Goal: Transaction & Acquisition: Book appointment/travel/reservation

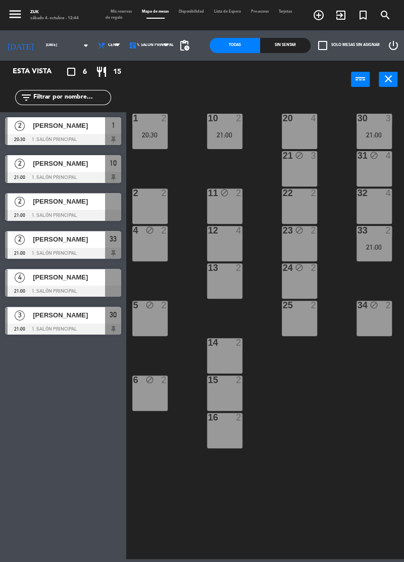
click at [54, 47] on input "[DATE]" at bounding box center [68, 45] width 54 height 14
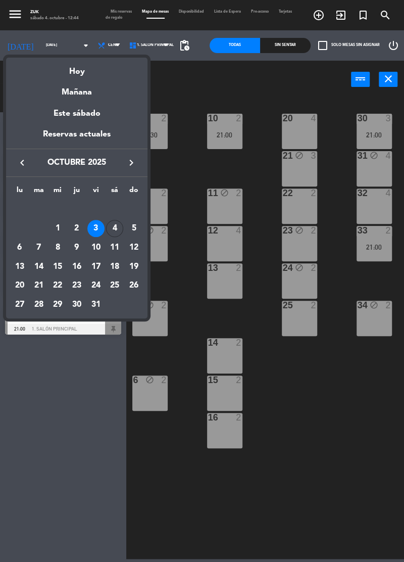
click at [113, 229] on div "4" at bounding box center [114, 228] width 17 height 17
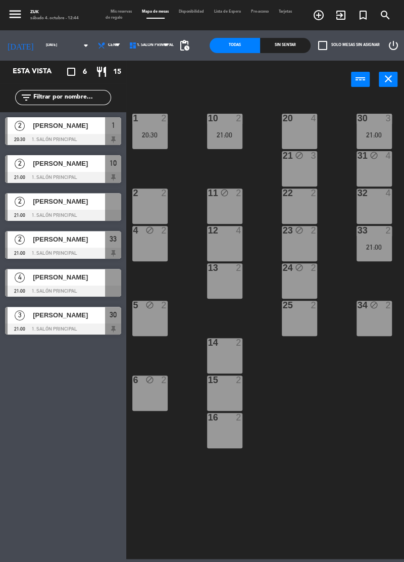
type input "[DATE]"
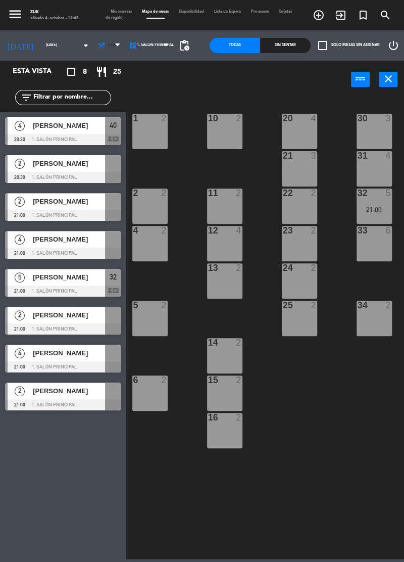
click at [97, 47] on icon at bounding box center [101, 45] width 8 height 8
click at [92, 77] on ng-component "menu Zuk sábado 4. octubre - 12:45 Mis reservas Mapa de mesas Disponibilidad Li…" at bounding box center [202, 279] width 404 height 559
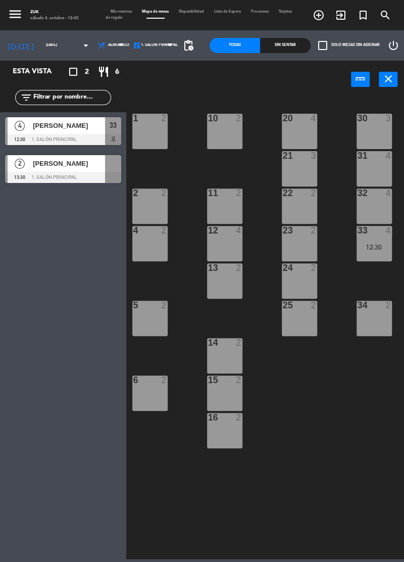
click at [99, 37] on span "Almuerzo" at bounding box center [111, 45] width 35 height 22
click at [90, 88] on ng-component "menu Zuk sábado 4. octubre - 12:45 Mis reservas Mapa de mesas Disponibilidad Li…" at bounding box center [202, 279] width 404 height 559
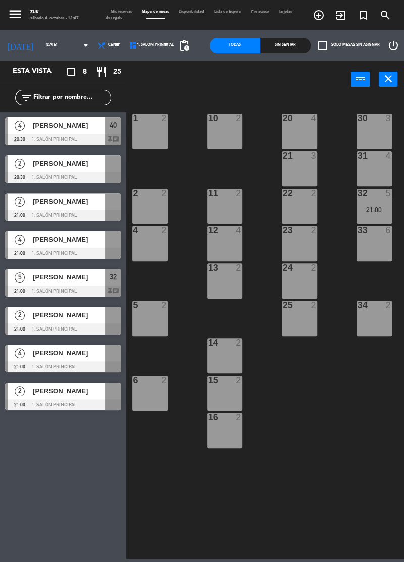
click at [108, 46] on span "Cena" at bounding box center [113, 45] width 11 height 4
click at [90, 67] on ng-component "menu Zuk sábado 4. octubre - 12:47 Mis reservas Mapa de mesas Disponibilidad Li…" at bounding box center [202, 279] width 404 height 559
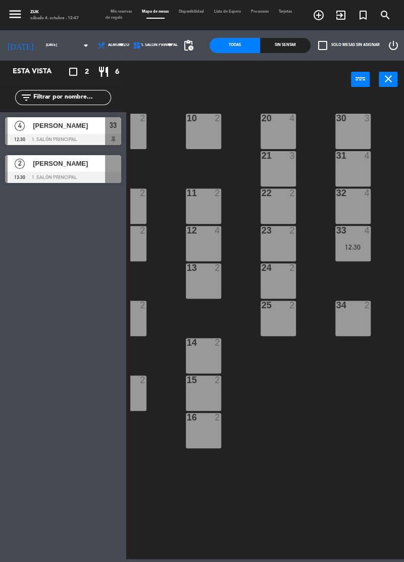
scroll to position [0, 22]
click at [57, 44] on input "[DATE]" at bounding box center [68, 45] width 54 height 14
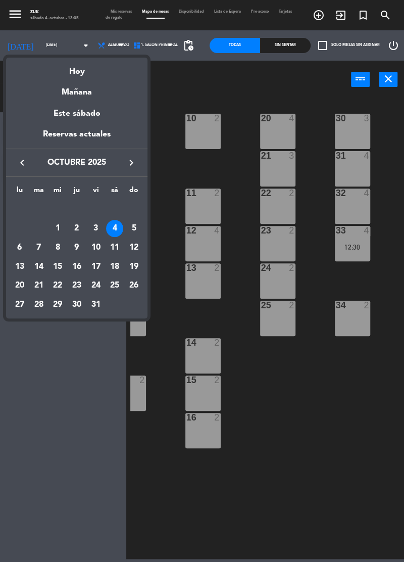
click at [96, 47] on div at bounding box center [202, 281] width 404 height 562
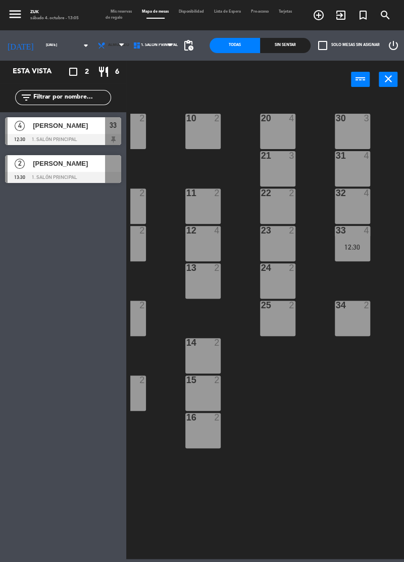
click at [108, 46] on span "Almuerzo" at bounding box center [118, 45] width 21 height 4
click at [97, 92] on ng-component "menu Zuk sábado 4. octubre - 13:05 Mis reservas Mapa de mesas Disponibilidad Li…" at bounding box center [202, 279] width 404 height 559
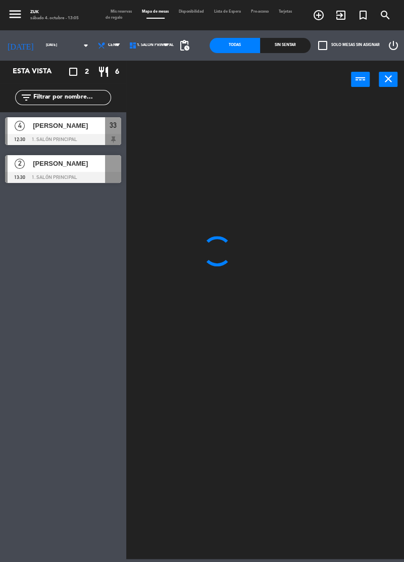
scroll to position [0, 0]
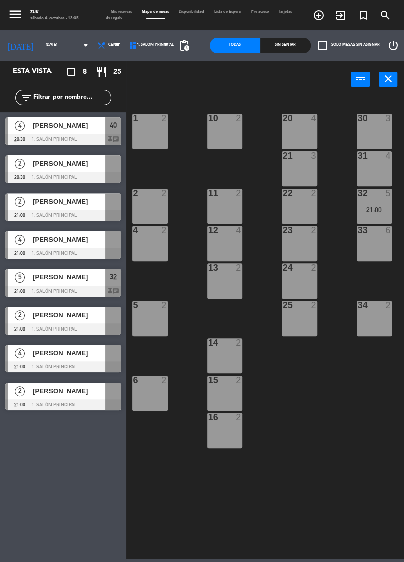
click at [37, 130] on span "[PERSON_NAME]" at bounding box center [69, 125] width 72 height 11
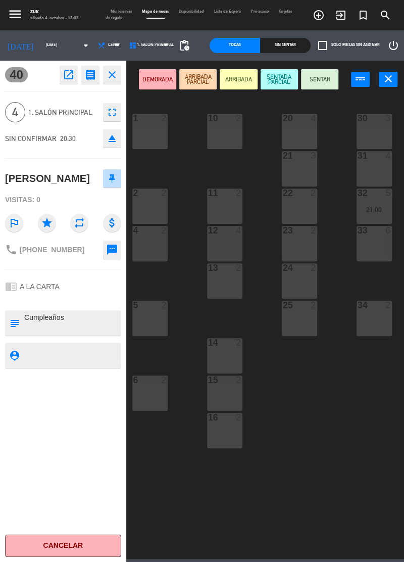
click at [113, 76] on icon "close" at bounding box center [112, 75] width 12 height 12
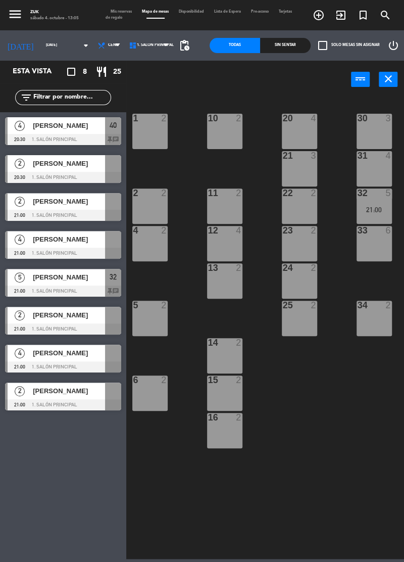
click at [52, 128] on span "[PERSON_NAME]" at bounding box center [69, 125] width 72 height 11
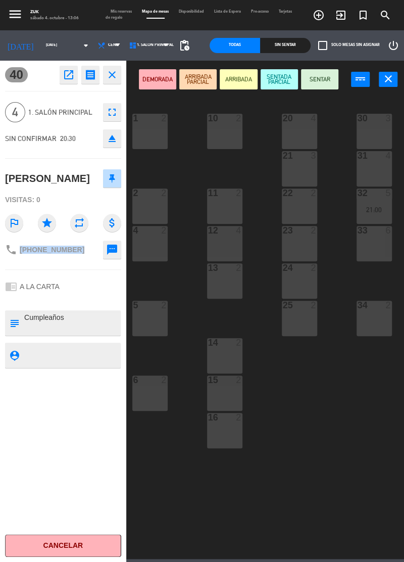
copy span "+5491135571004"
click at [86, 549] on button "Cancelar" at bounding box center [63, 545] width 116 height 23
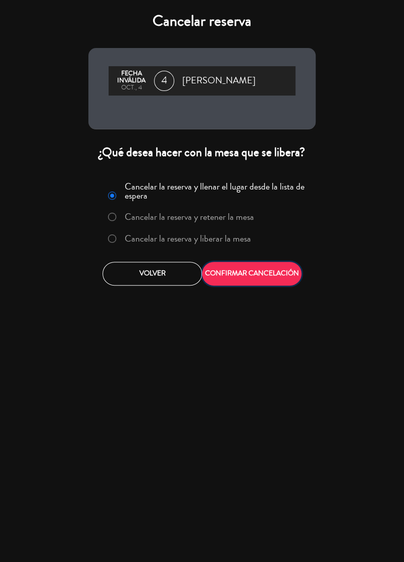
click at [270, 273] on button "CONFIRMAR CANCELACIÓN" at bounding box center [252, 274] width 100 height 24
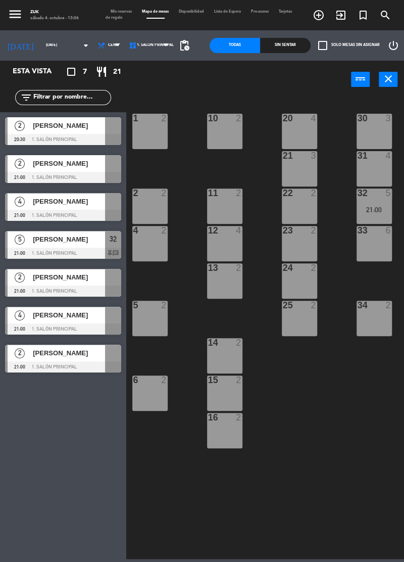
click at [315, 18] on icon "add_circle_outline" at bounding box center [319, 15] width 12 height 12
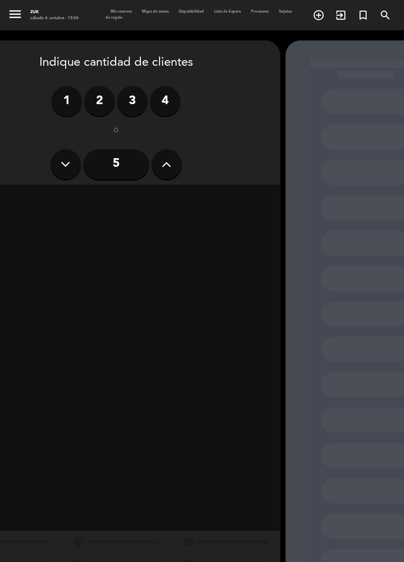
click at [164, 162] on icon at bounding box center [167, 164] width 10 height 15
click at [126, 164] on input "6" at bounding box center [116, 164] width 66 height 30
click at [208, 199] on div "Cena" at bounding box center [195, 199] width 156 height 20
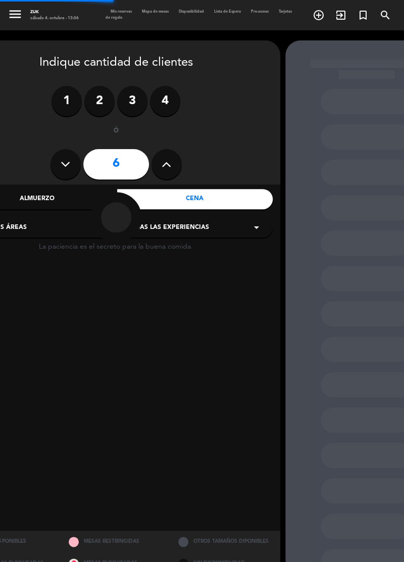
click at [232, 224] on div "Todas las experiencias arrow_drop_down" at bounding box center [195, 227] width 156 height 20
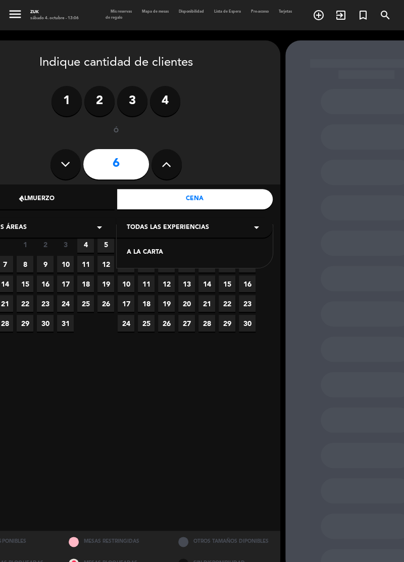
click at [199, 252] on div "A LA CARTA" at bounding box center [195, 253] width 136 height 10
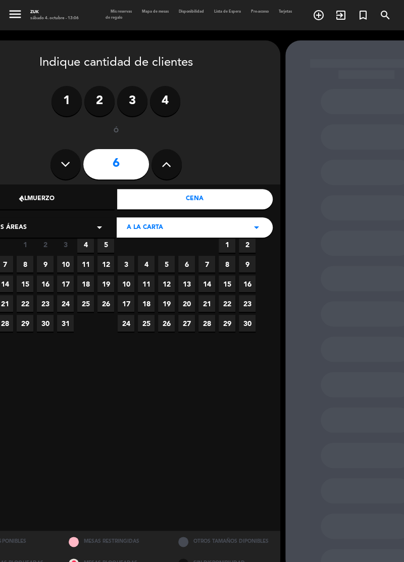
click at [86, 244] on span "4" at bounding box center [85, 244] width 17 height 17
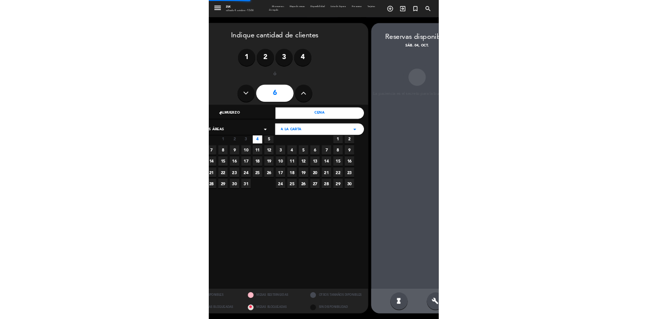
scroll to position [0, 43]
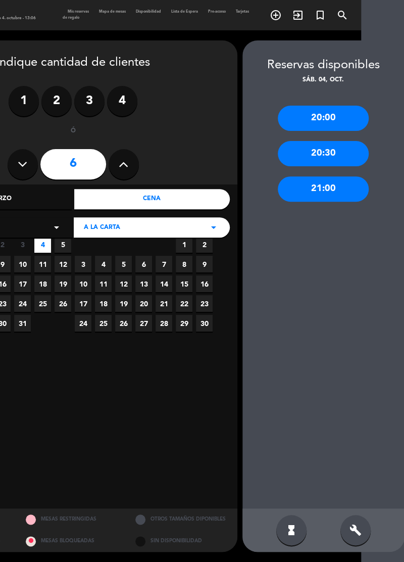
click at [328, 141] on div "20:30" at bounding box center [323, 153] width 91 height 25
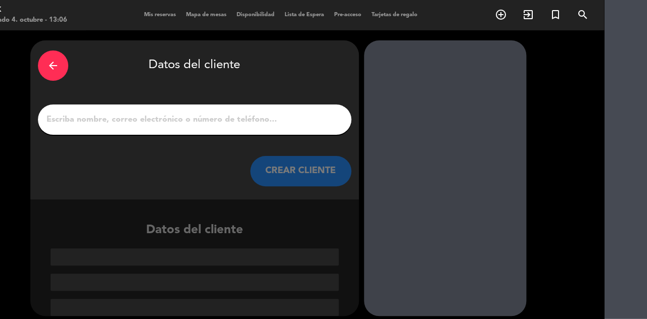
click at [98, 113] on input "1" at bounding box center [194, 120] width 298 height 14
click at [86, 95] on div "arrow_back Datos del cliente CREAR CLIENTE" at bounding box center [194, 119] width 328 height 159
click at [68, 113] on input "1" at bounding box center [194, 120] width 298 height 14
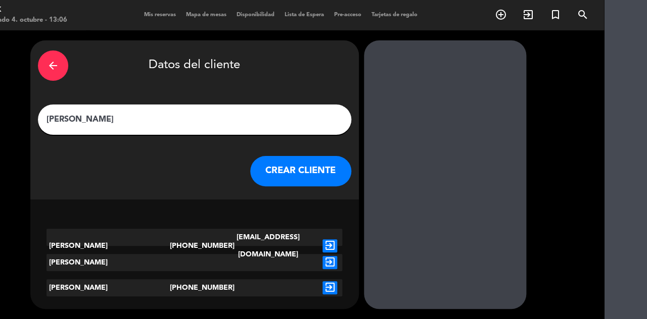
type input "[PERSON_NAME]"
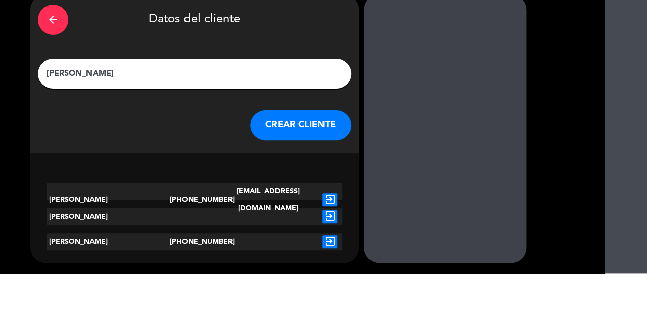
click at [307, 156] on button "CREAR CLIENTE" at bounding box center [300, 171] width 101 height 30
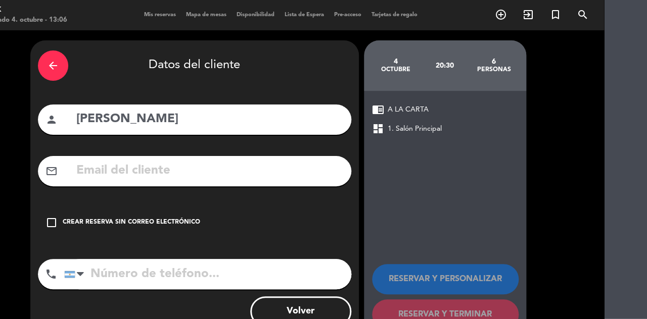
click at [64, 218] on div "Crear reserva sin correo electrónico" at bounding box center [131, 223] width 137 height 10
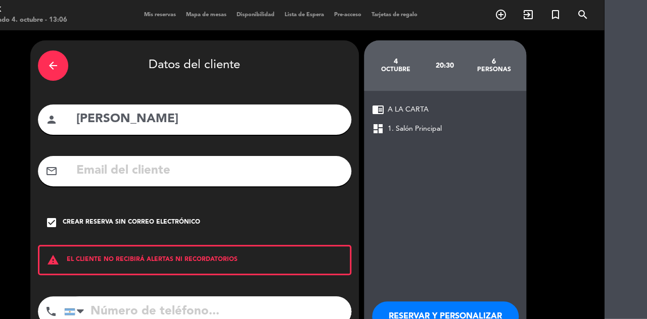
click at [188, 297] on input "tel" at bounding box center [207, 312] width 287 height 30
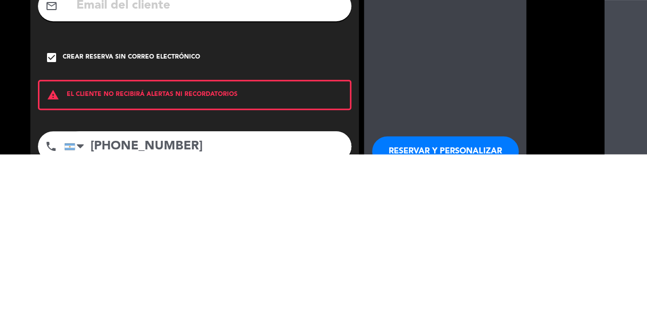
scroll to position [22, 43]
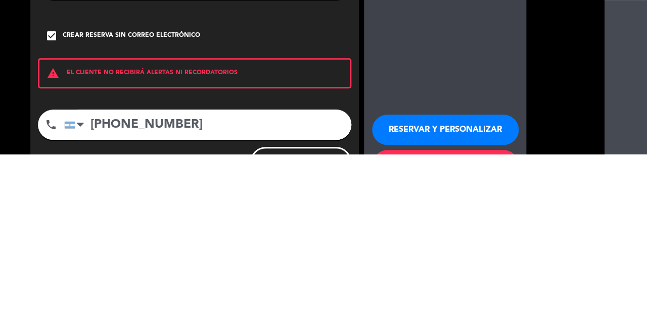
type input "+5491135571004"
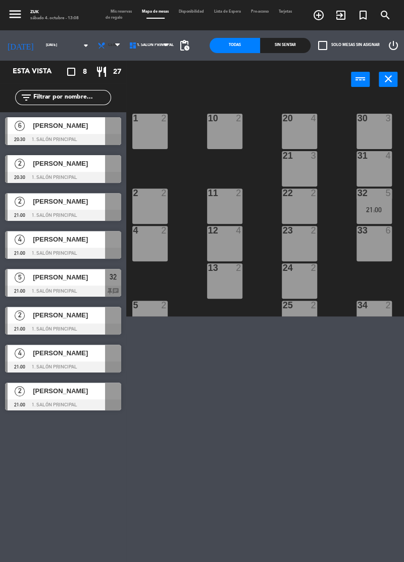
click at [101, 45] on span "Cena" at bounding box center [109, 45] width 31 height 22
click at [97, 67] on ng-component "menu Zuk sábado 4. octubre - 13:08 Mis reservas Mapa de mesas Disponibilidad Li…" at bounding box center [202, 158] width 404 height 316
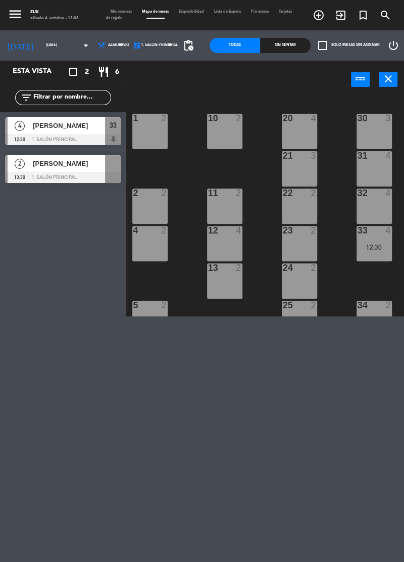
click at [320, 18] on icon "add_circle_outline" at bounding box center [319, 15] width 12 height 12
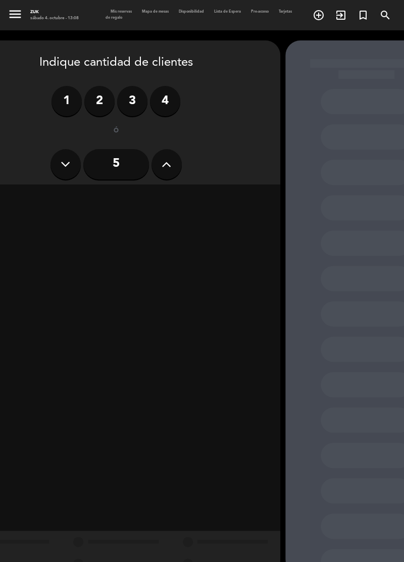
click at [101, 86] on label "2" at bounding box center [99, 101] width 30 height 30
click at [195, 189] on div "Cena" at bounding box center [195, 199] width 156 height 20
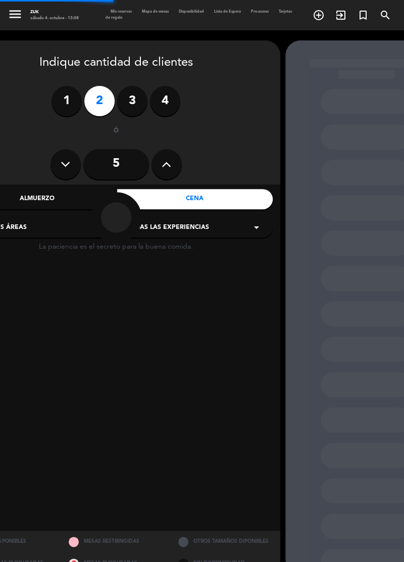
click at [51, 192] on div at bounding box center [116, 217] width 154 height 51
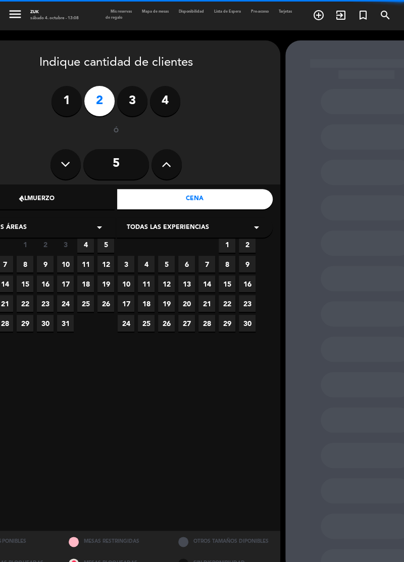
click at [51, 189] on div "Almuerzo" at bounding box center [38, 199] width 156 height 20
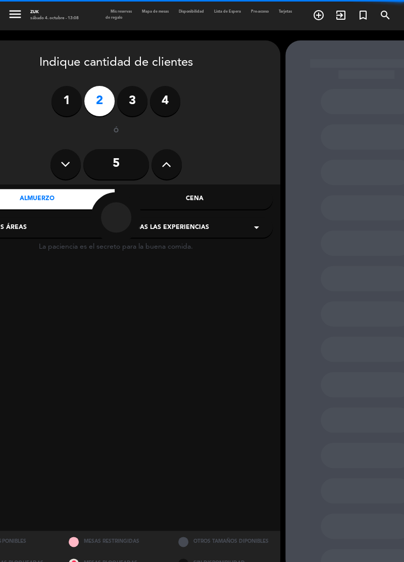
click at [174, 223] on span "Todas las experiencias" at bounding box center [168, 228] width 82 height 10
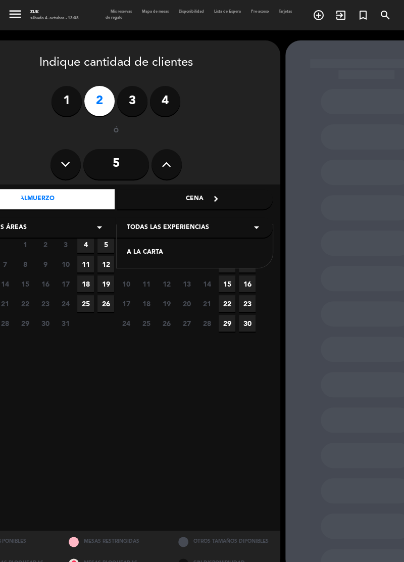
click at [83, 236] on span "4" at bounding box center [85, 244] width 17 height 17
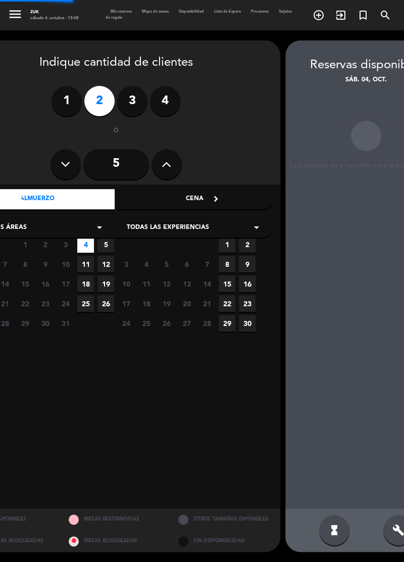
scroll to position [40, 0]
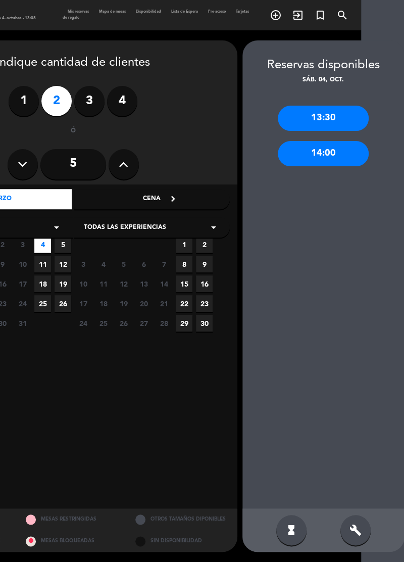
click at [339, 141] on div "14:00" at bounding box center [323, 153] width 91 height 25
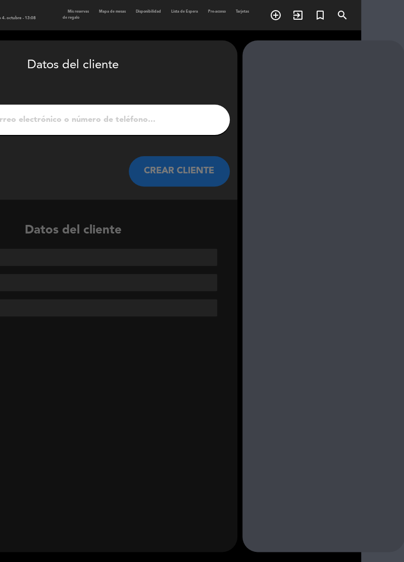
click at [184, 113] on input "1" at bounding box center [73, 120] width 298 height 14
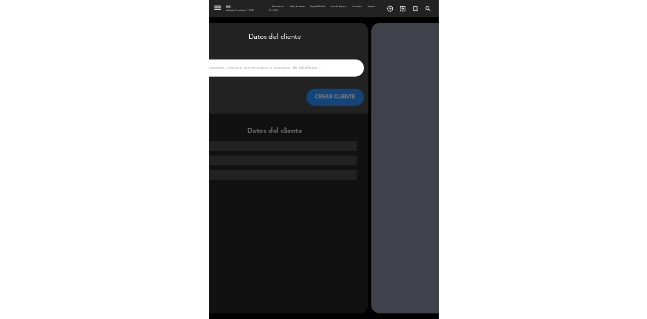
scroll to position [0, 0]
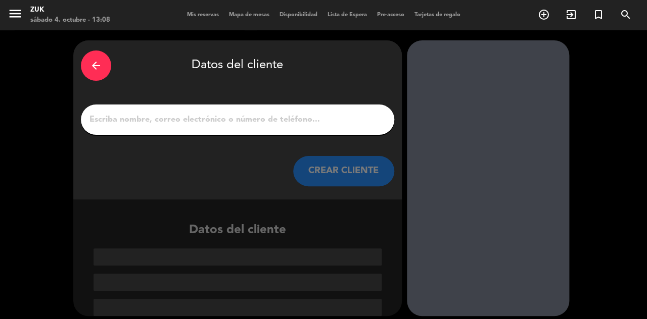
click at [120, 114] on input "1" at bounding box center [237, 120] width 298 height 14
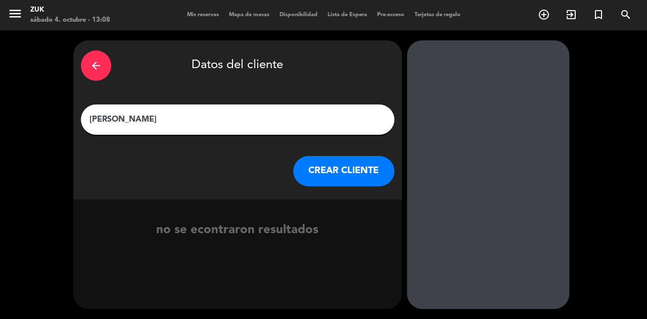
type input "[PERSON_NAME]"
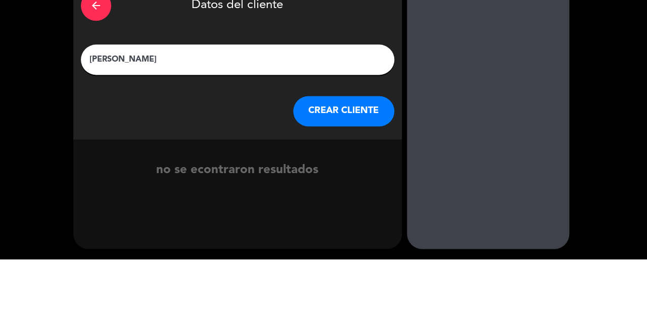
click at [357, 166] on button "CREAR CLIENTE" at bounding box center [343, 171] width 101 height 30
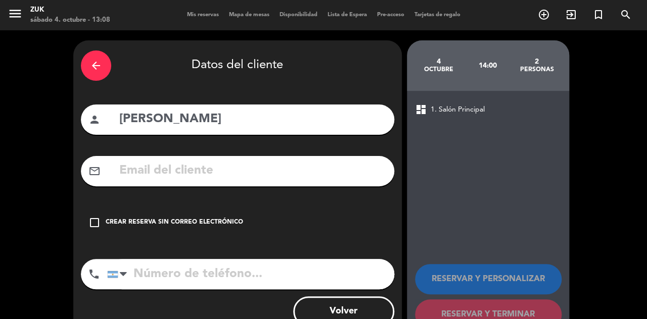
click at [96, 226] on icon "check_box_outline_blank" at bounding box center [94, 223] width 12 height 12
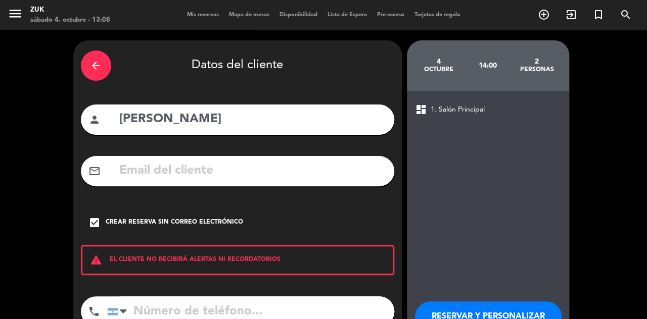
click at [267, 305] on input "tel" at bounding box center [250, 312] width 287 height 30
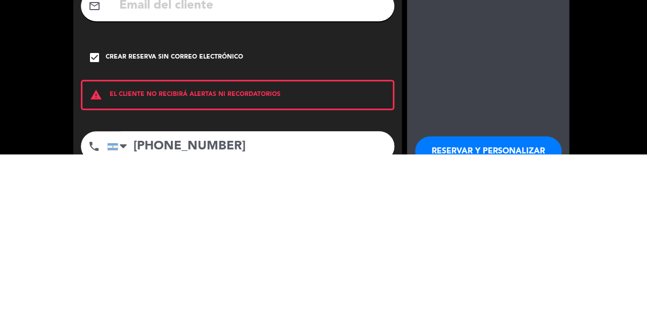
scroll to position [22, 0]
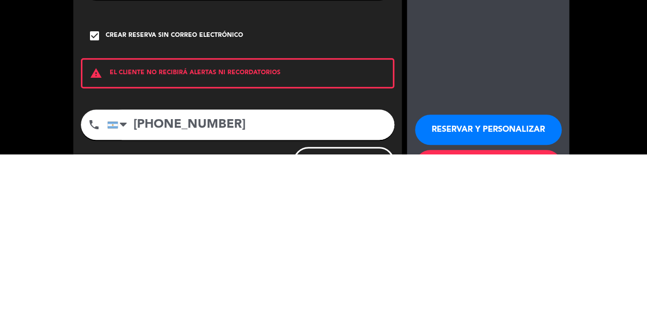
type input "+54 9 11 3056-9297"
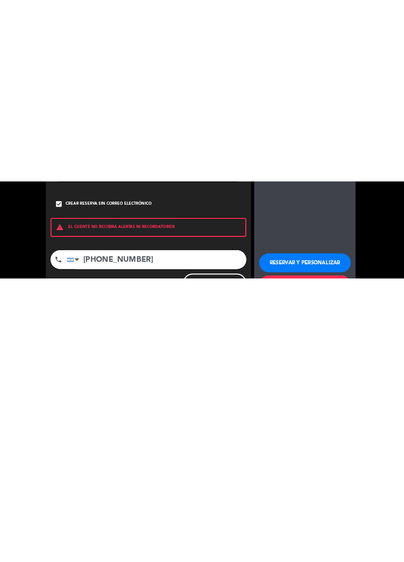
scroll to position [0, 0]
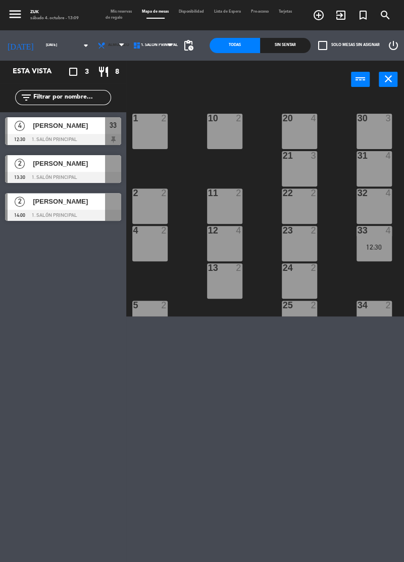
click at [103, 39] on span "Almuerzo" at bounding box center [111, 45] width 35 height 22
click at [94, 86] on ng-component "menu Zuk sábado 4. octubre - 13:09 Mis reservas Mapa de mesas Disponibilidad Li…" at bounding box center [202, 158] width 404 height 316
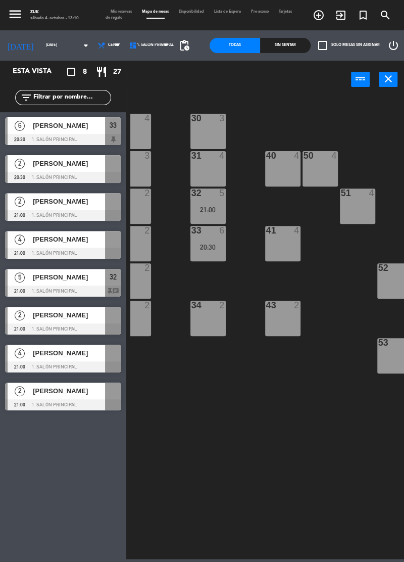
scroll to position [0, 170]
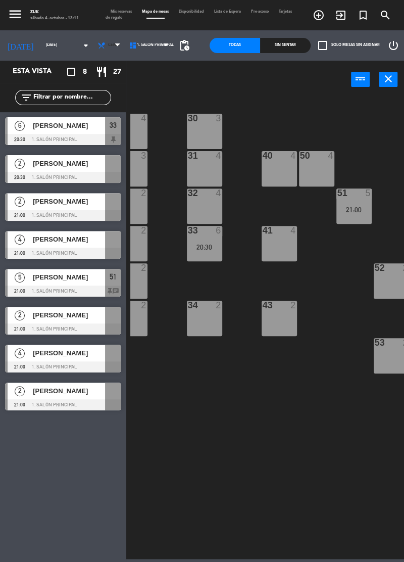
click at [101, 48] on span "Cena" at bounding box center [109, 45] width 31 height 22
click at [100, 69] on ng-component "menu Zuk [DATE] 4. octubre - 13:11 Mis reservas Mapa de mesas Disponibilidad Li…" at bounding box center [202, 279] width 404 height 559
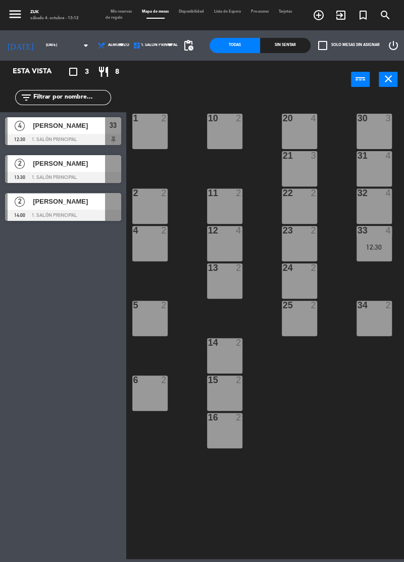
click at [26, 168] on div "2" at bounding box center [20, 163] width 24 height 17
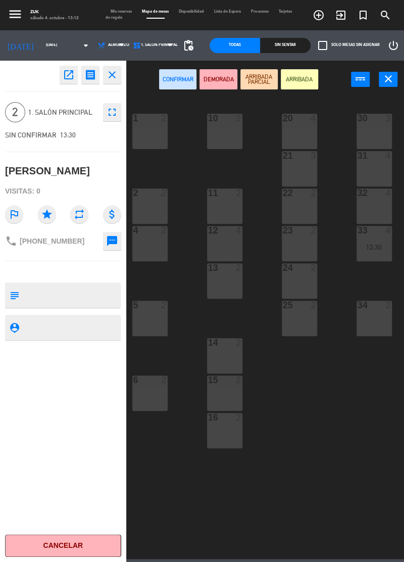
click at [114, 73] on icon "close" at bounding box center [112, 75] width 12 height 12
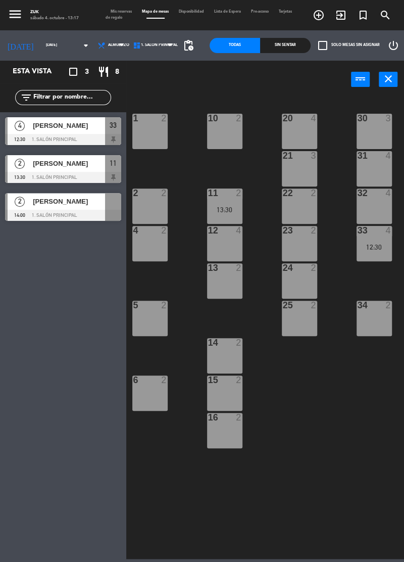
click at [155, 241] on div "4 2" at bounding box center [149, 243] width 35 height 35
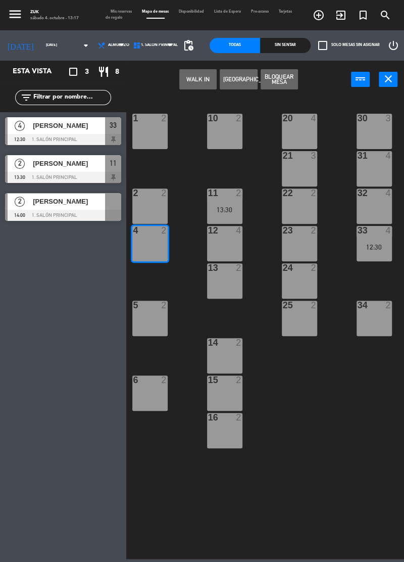
click at [283, 79] on button "Bloquear Mesa" at bounding box center [279, 79] width 37 height 20
